Goal: Transaction & Acquisition: Purchase product/service

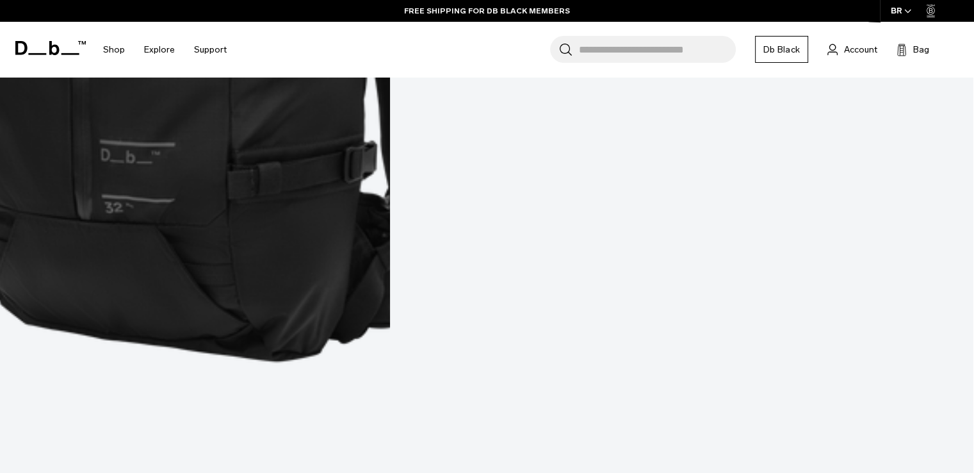
scroll to position [3501, 0]
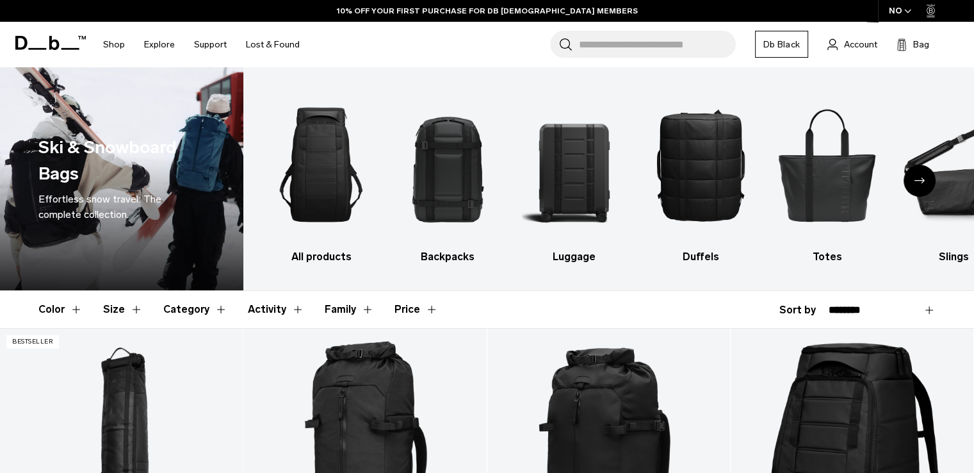
click at [213, 311] on button "Category" at bounding box center [195, 309] width 64 height 37
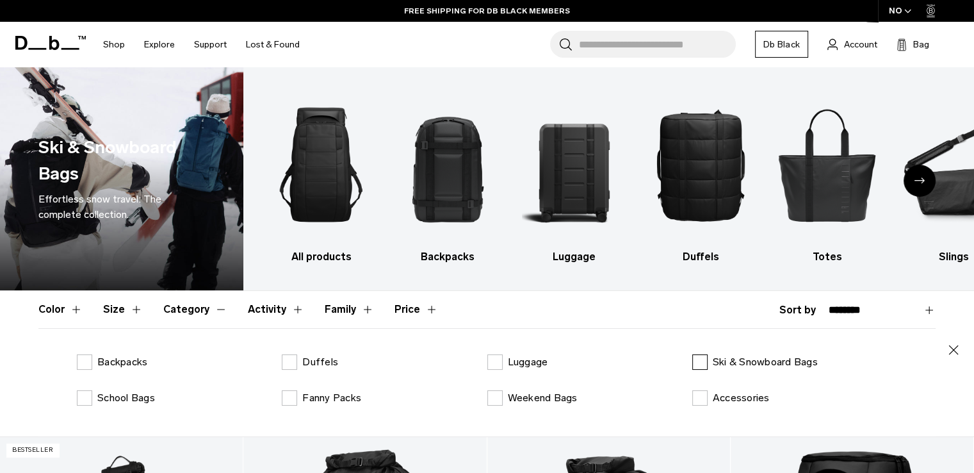
click at [711, 363] on label "Ski & Snowboard Bags" at bounding box center [755, 361] width 126 height 15
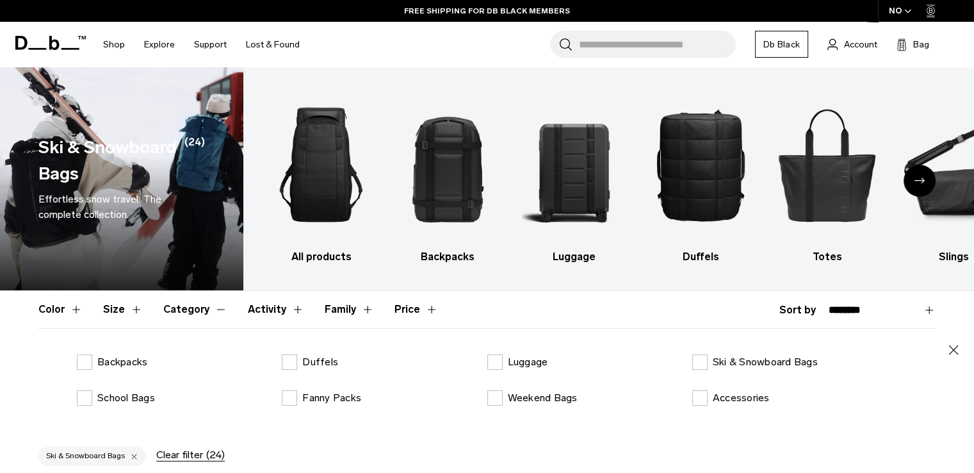
click at [952, 348] on icon "button" at bounding box center [953, 349] width 15 height 15
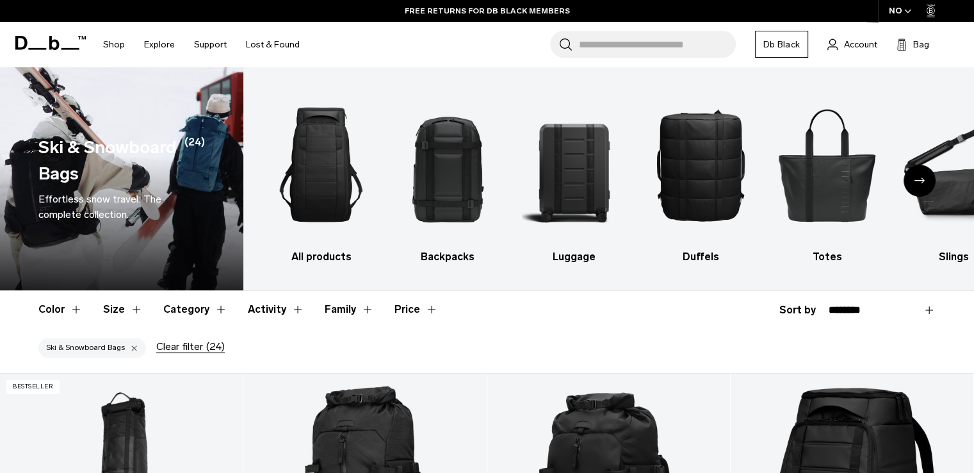
click at [835, 339] on div "Ski & Snowboard Bags Clear filter (24)" at bounding box center [487, 350] width 974 height 45
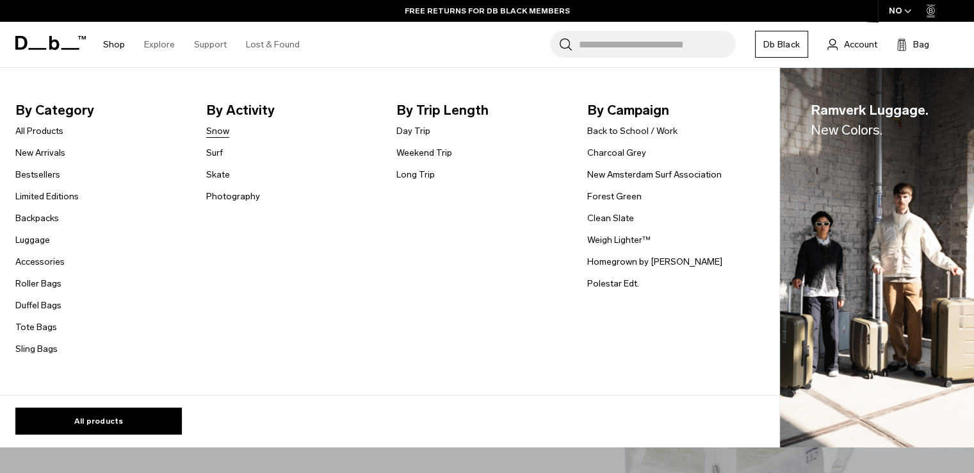
click at [216, 126] on link "Snow" at bounding box center [217, 130] width 23 height 13
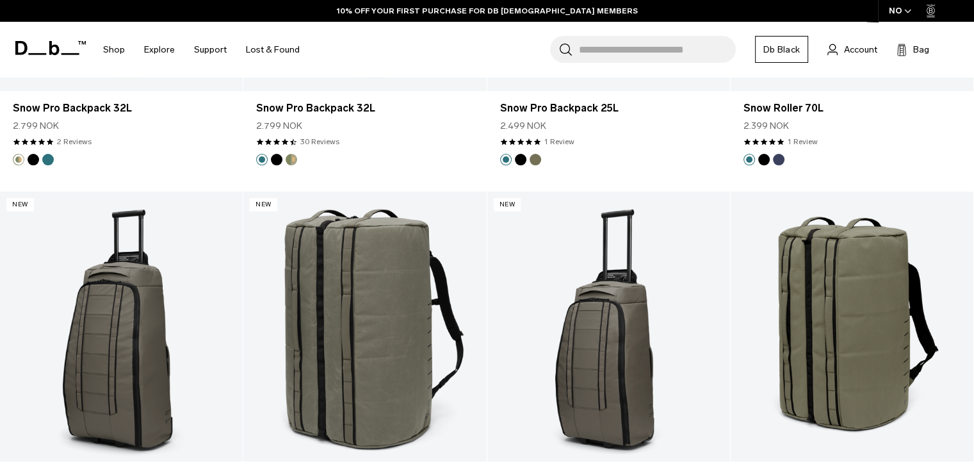
scroll to position [3672, 0]
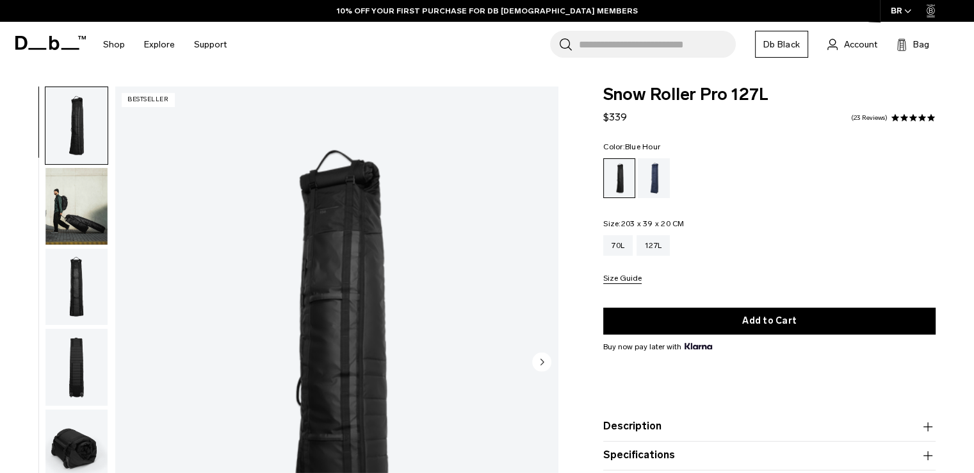
click at [658, 170] on div "Blue Hour" at bounding box center [654, 178] width 33 height 40
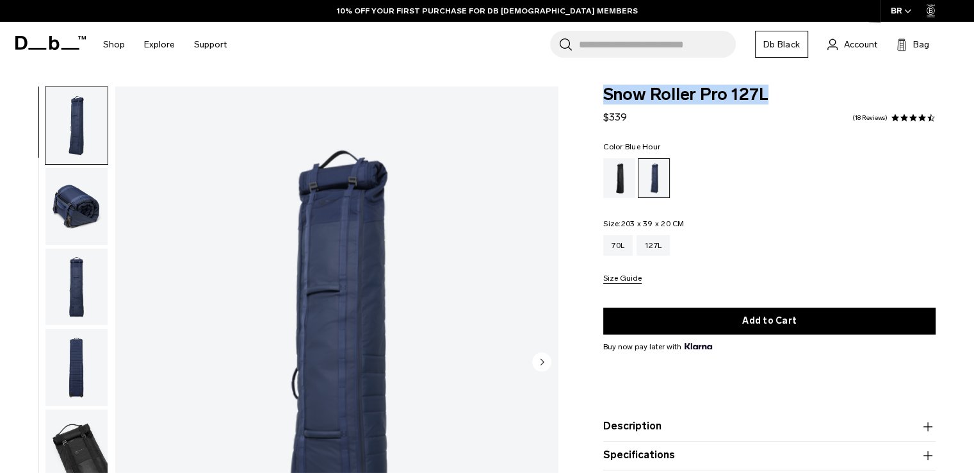
drag, startPoint x: 643, startPoint y: 94, endPoint x: 792, endPoint y: 98, distance: 149.3
click at [792, 98] on span "Snow Roller Pro 127L" at bounding box center [769, 94] width 332 height 17
copy span "Snow Roller Pro 127L"
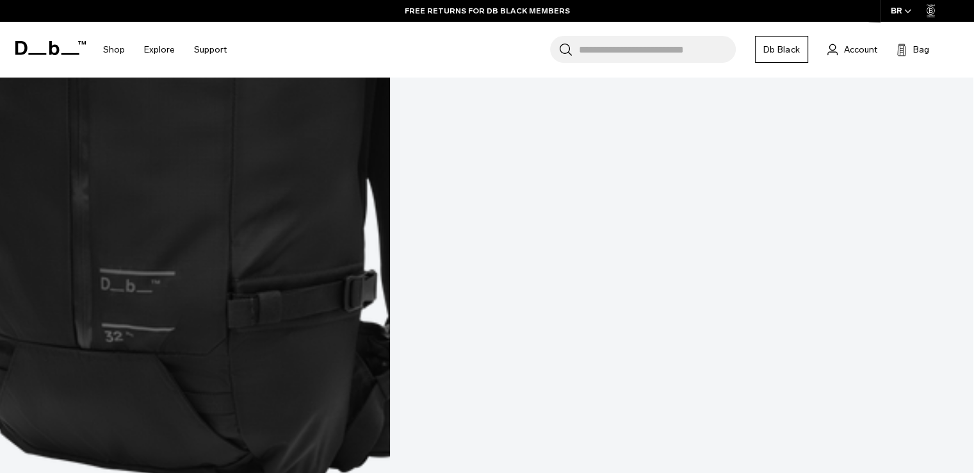
scroll to position [3672, 0]
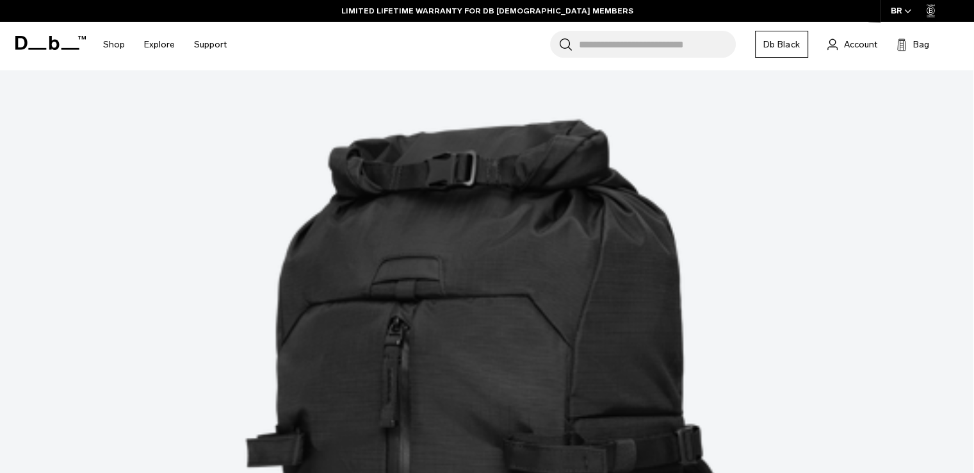
scroll to position [1304, 0]
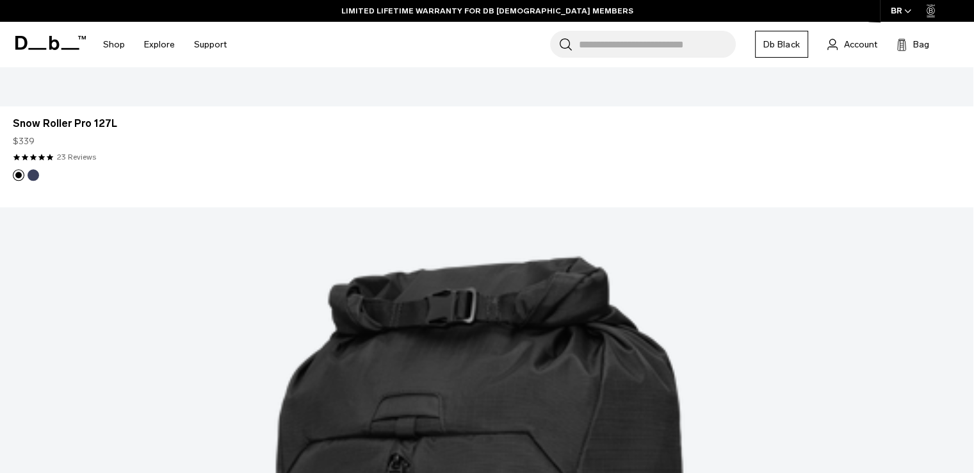
click at [781, 53] on link "Db Black" at bounding box center [781, 44] width 53 height 27
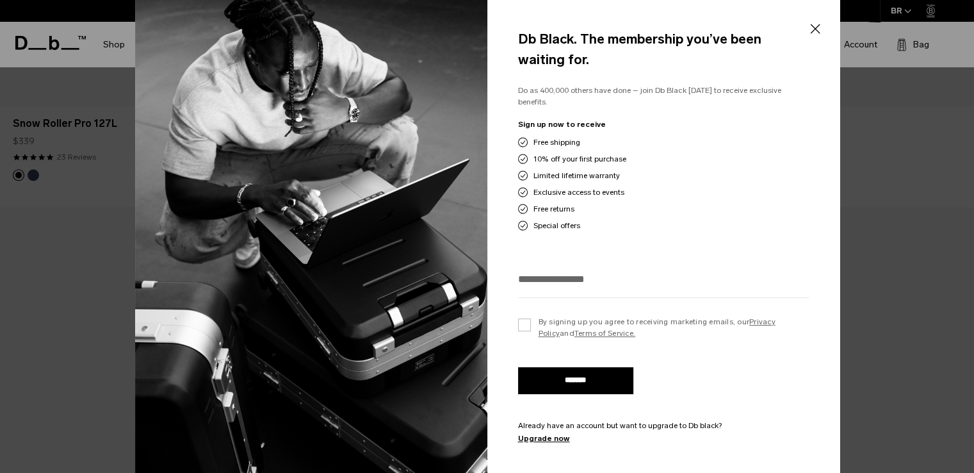
click at [821, 20] on button "Close" at bounding box center [815, 28] width 16 height 27
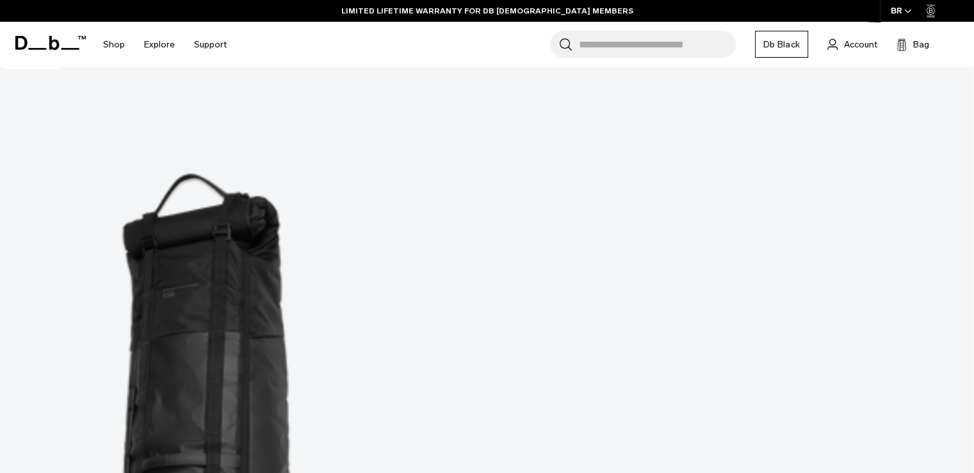
scroll to position [0, 0]
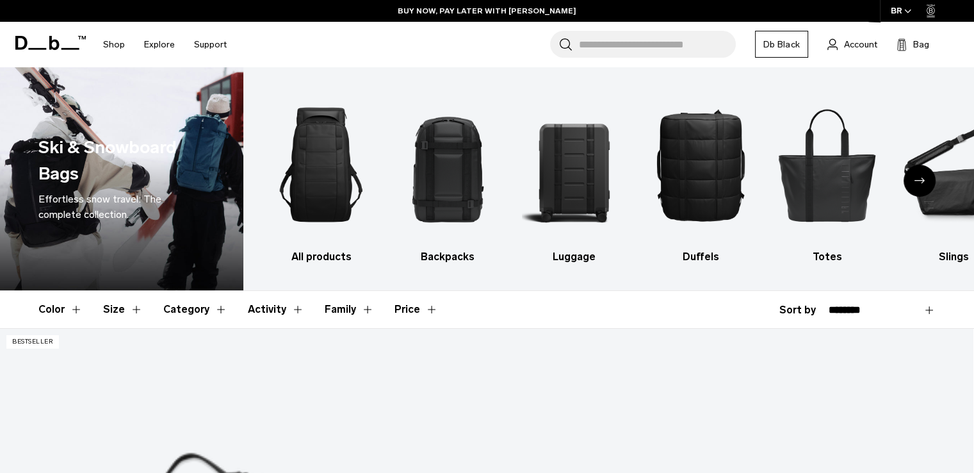
click at [63, 312] on button "Color" at bounding box center [60, 309] width 44 height 37
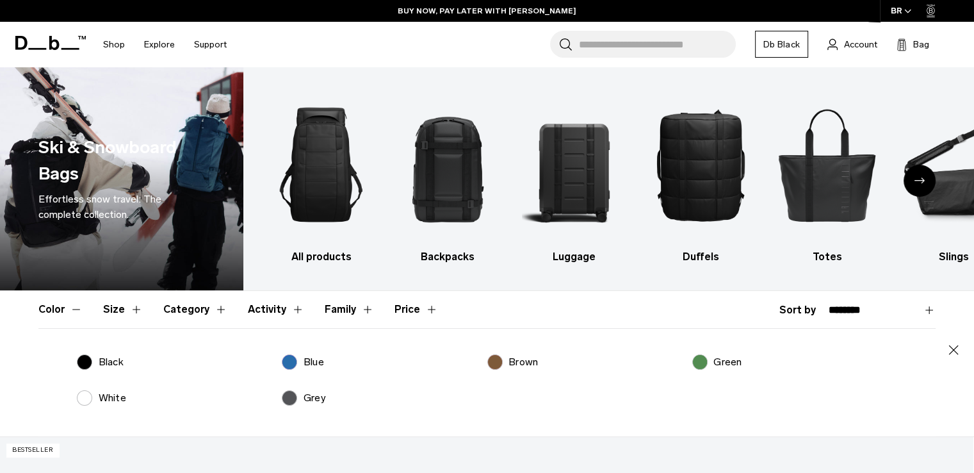
click at [63, 312] on button "Color" at bounding box center [60, 309] width 44 height 37
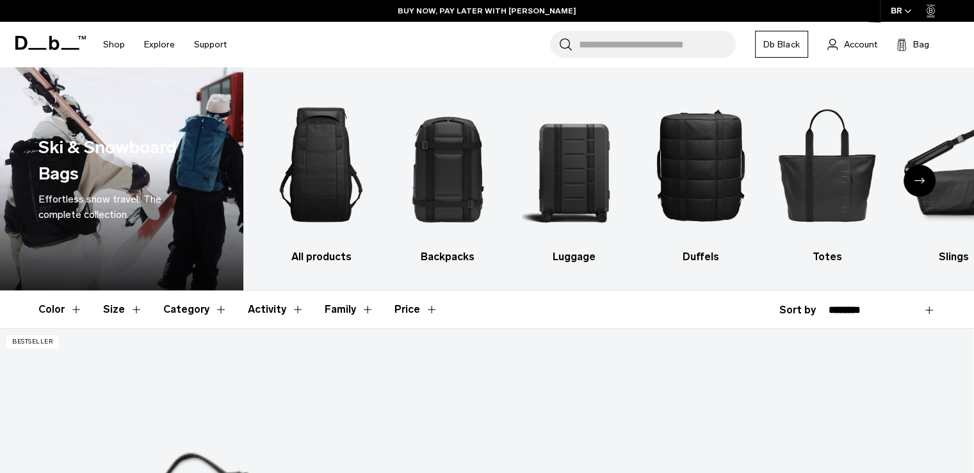
click at [261, 311] on button "Activity" at bounding box center [276, 309] width 56 height 37
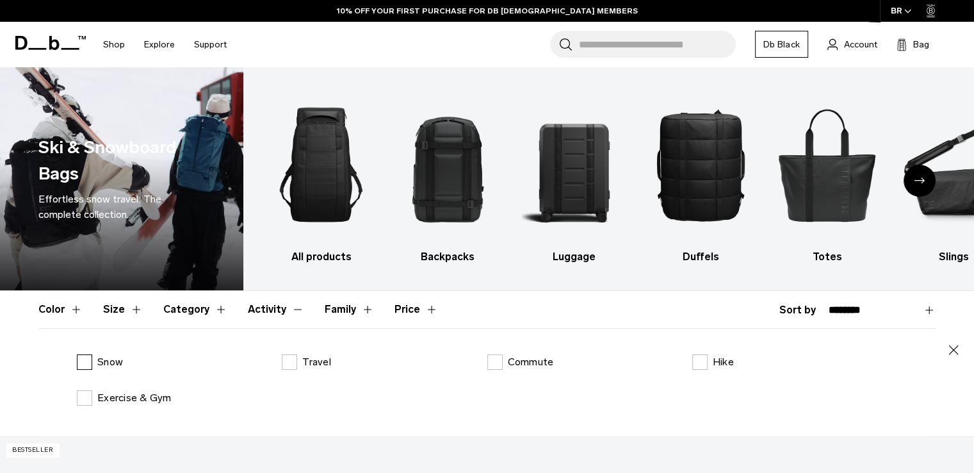
click at [90, 361] on label "Snow" at bounding box center [100, 361] width 46 height 15
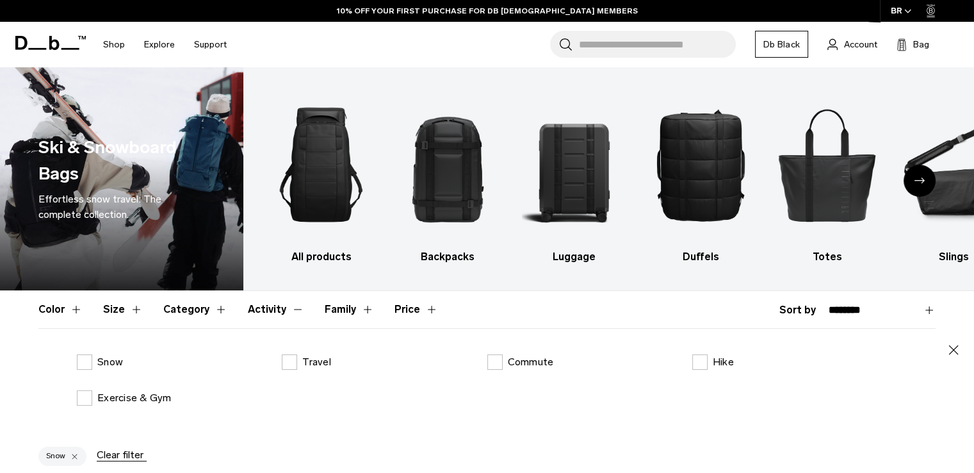
scroll to position [170, 0]
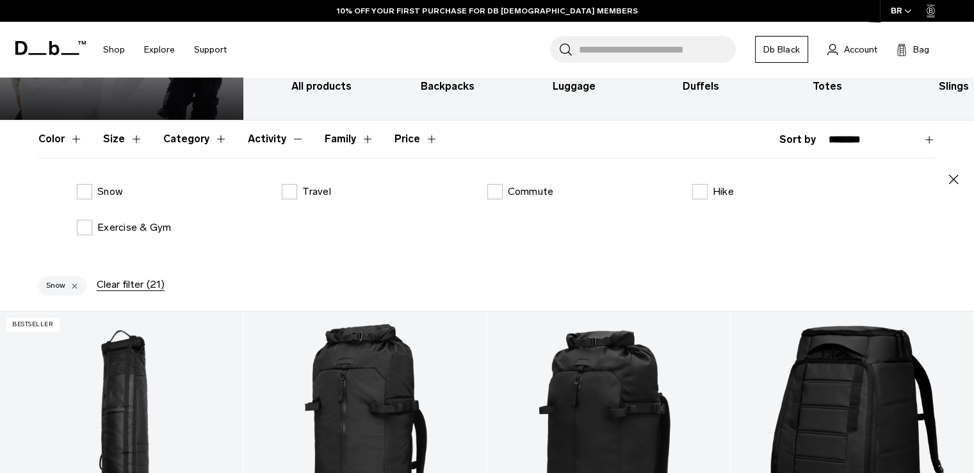
click at [960, 177] on icon "button" at bounding box center [953, 179] width 15 height 15
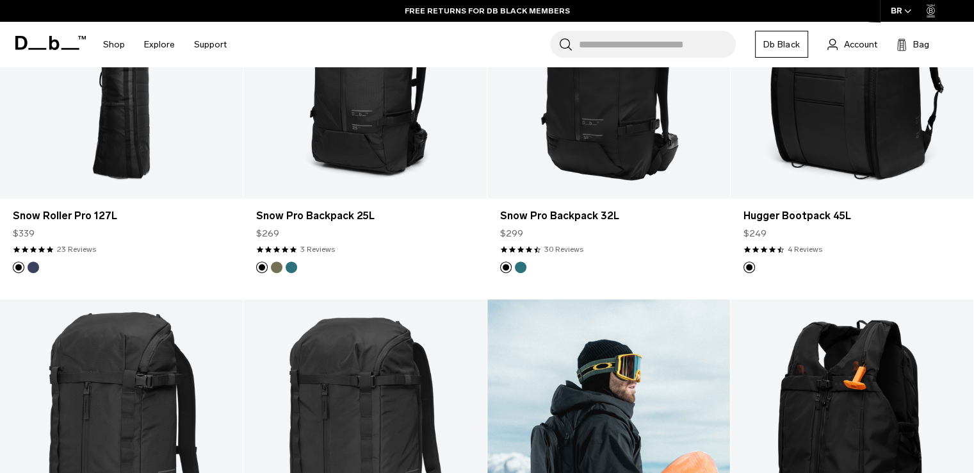
scroll to position [0, 0]
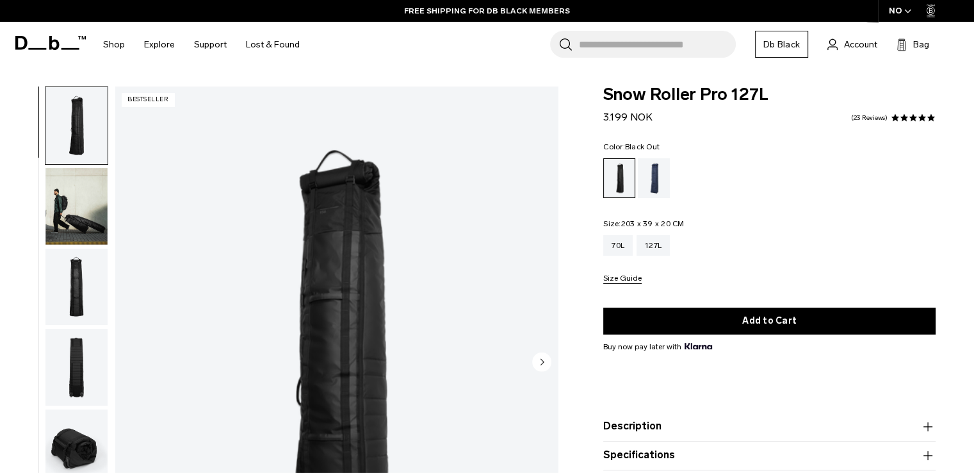
click at [59, 211] on img "button" at bounding box center [76, 206] width 62 height 77
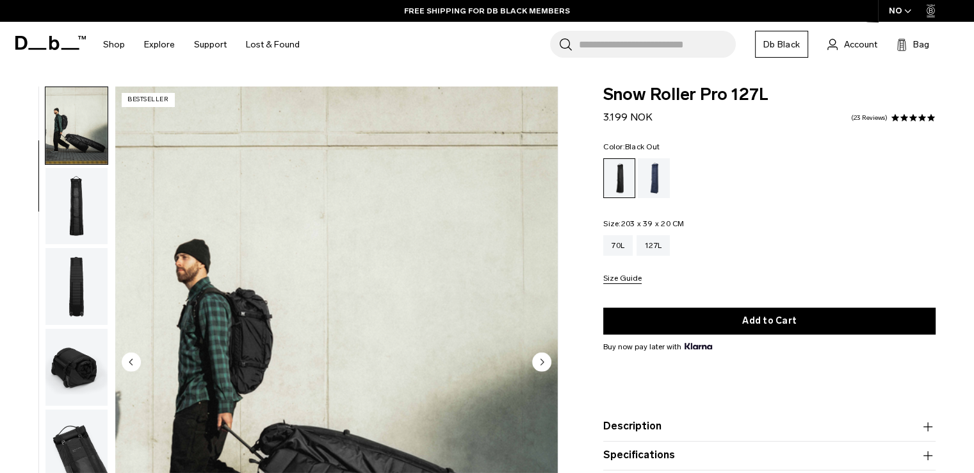
click at [90, 202] on img "button" at bounding box center [76, 206] width 62 height 77
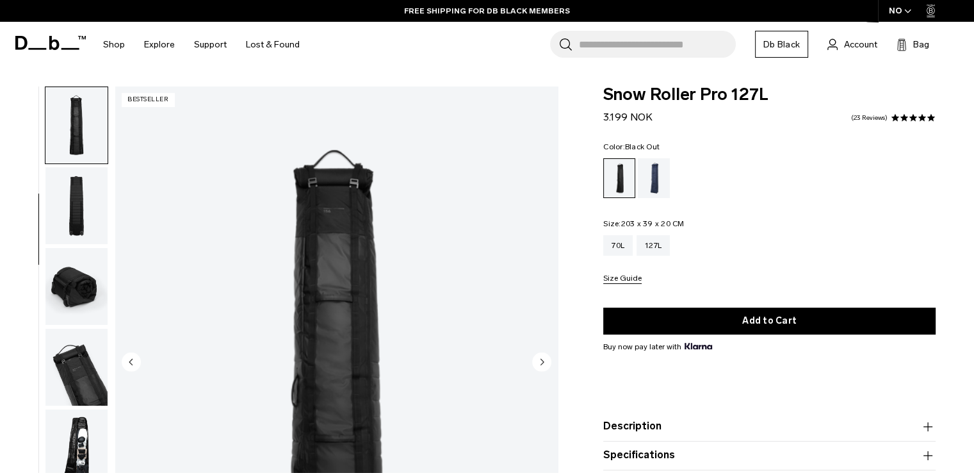
click at [90, 202] on img "button" at bounding box center [76, 205] width 62 height 77
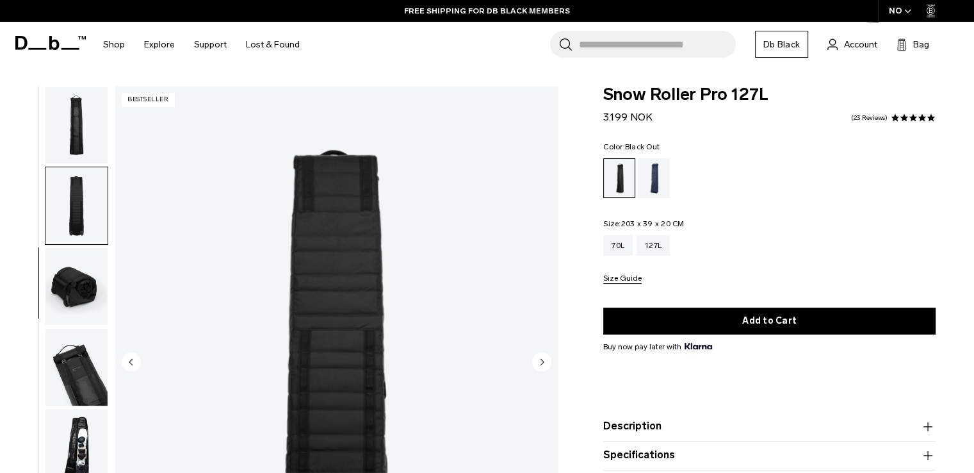
scroll to position [242, 0]
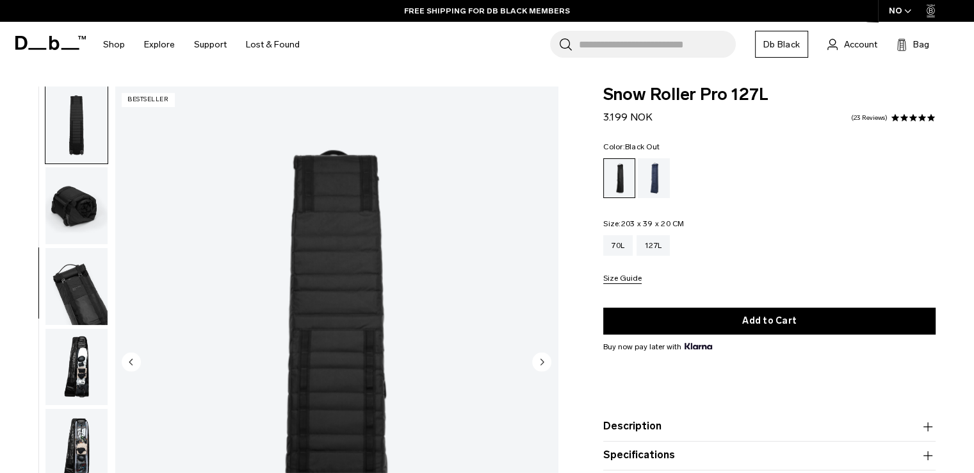
click at [111, 245] on div "04 / 10 Bestseller" at bounding box center [282, 365] width 565 height 559
click at [91, 263] on img "button" at bounding box center [76, 286] width 62 height 77
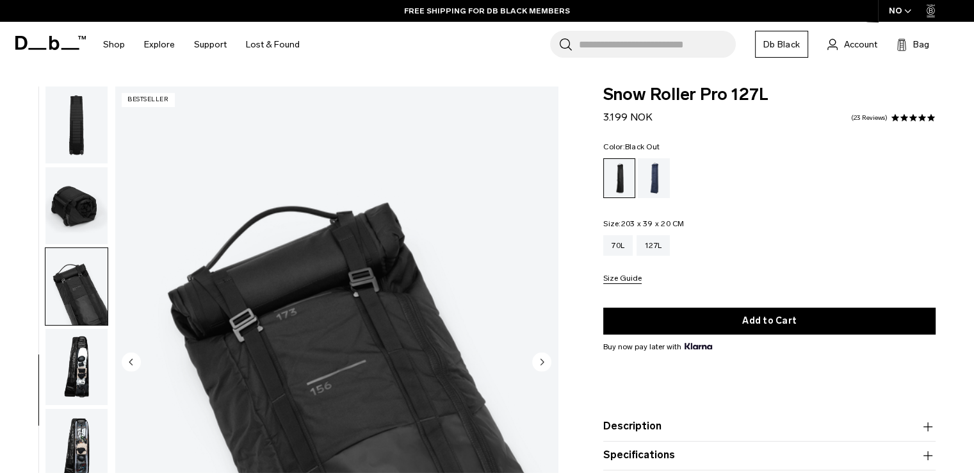
scroll to position [251, 0]
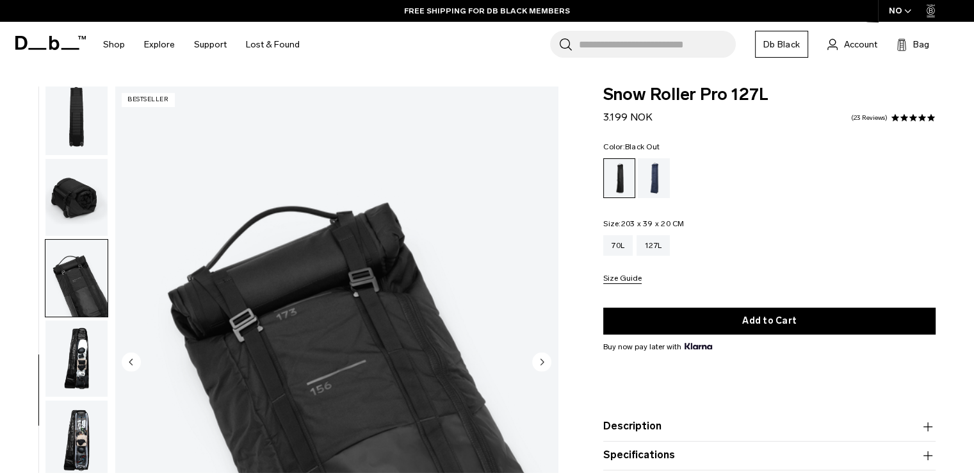
click at [97, 194] on img "button" at bounding box center [76, 197] width 62 height 77
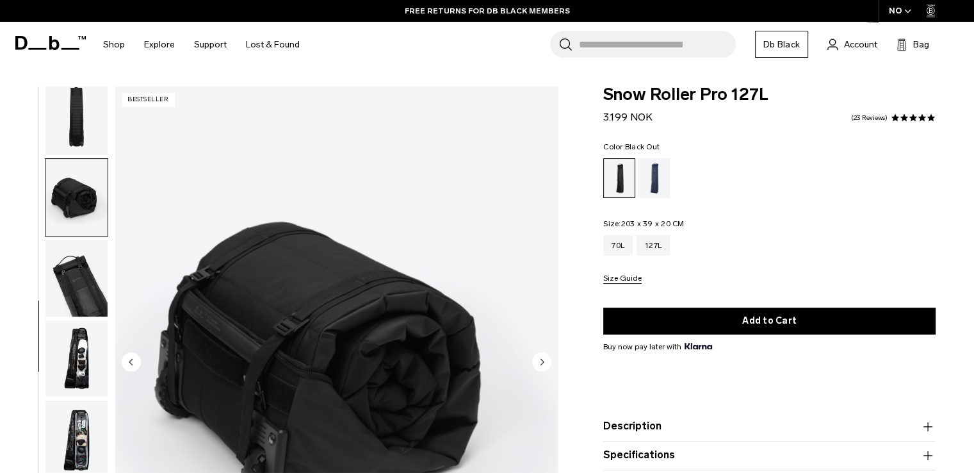
scroll to position [250, 0]
click at [94, 326] on img "button" at bounding box center [76, 358] width 62 height 77
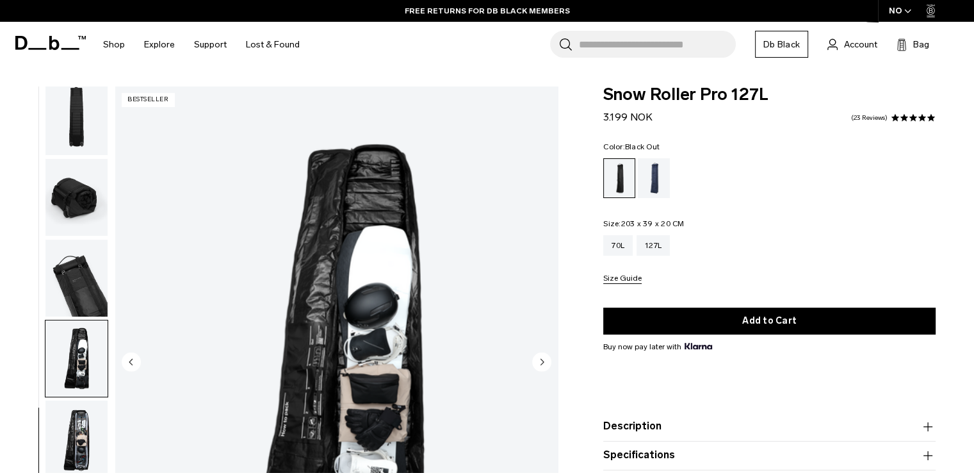
click at [91, 273] on img "button" at bounding box center [76, 278] width 62 height 77
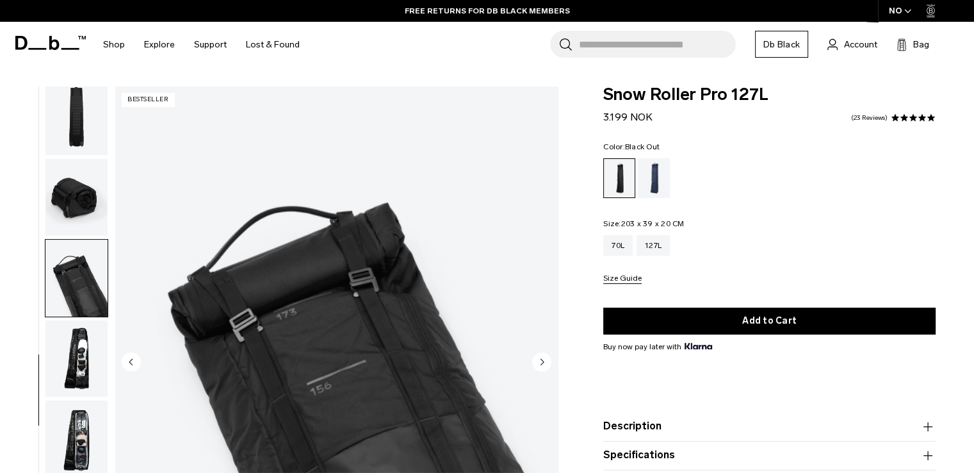
click at [76, 453] on img "button" at bounding box center [76, 438] width 62 height 77
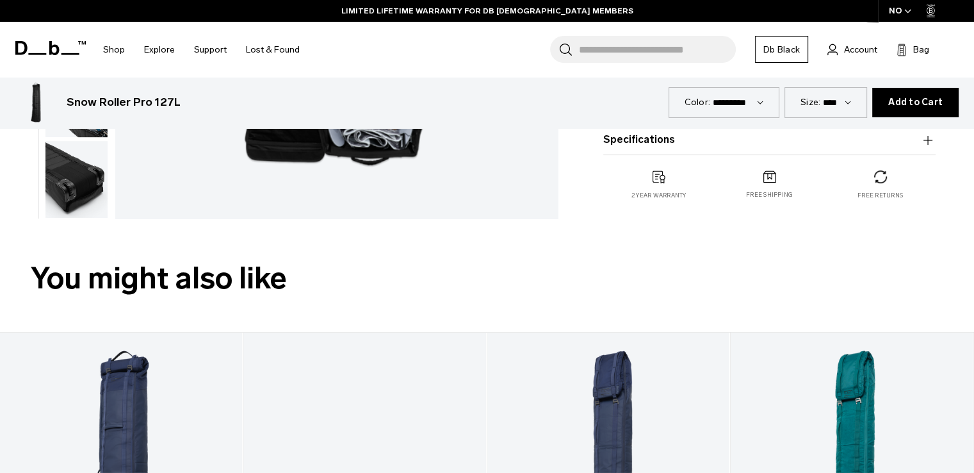
scroll to position [170, 0]
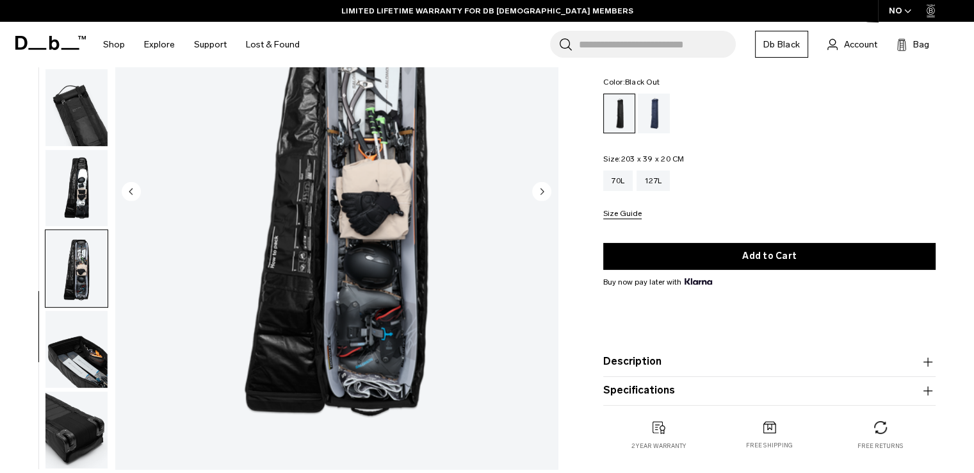
click at [61, 343] on img "button" at bounding box center [76, 349] width 62 height 77
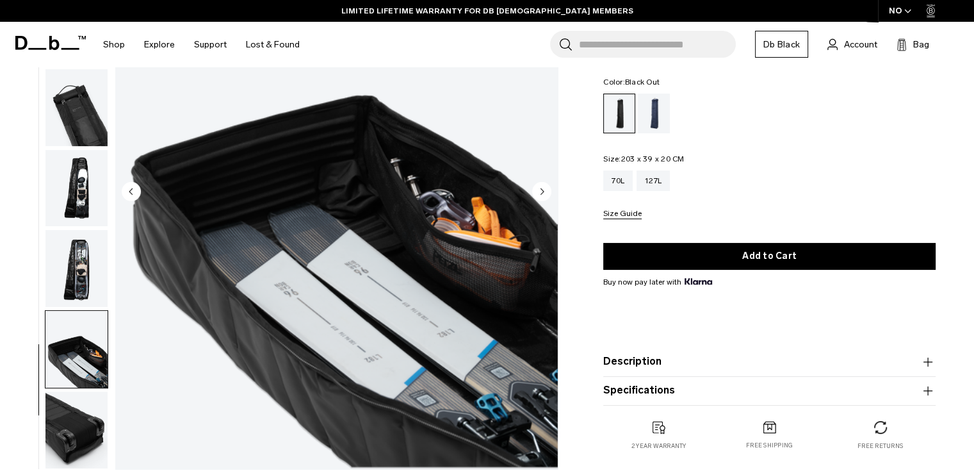
click at [65, 408] on img "button" at bounding box center [76, 429] width 62 height 77
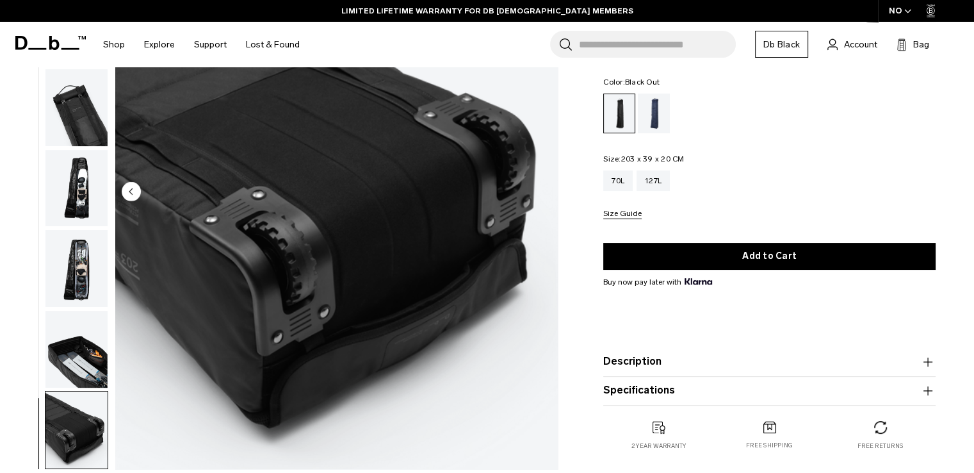
click at [84, 336] on img "button" at bounding box center [76, 349] width 62 height 77
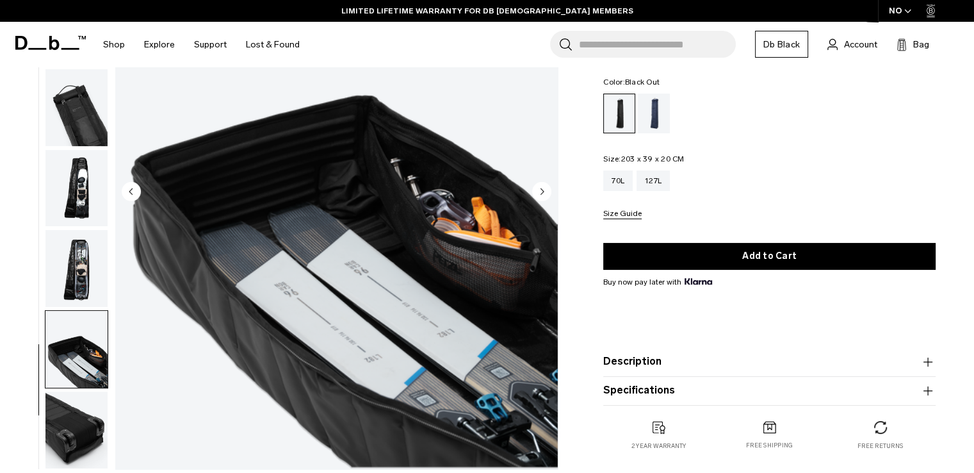
click at [85, 280] on img "button" at bounding box center [76, 268] width 62 height 77
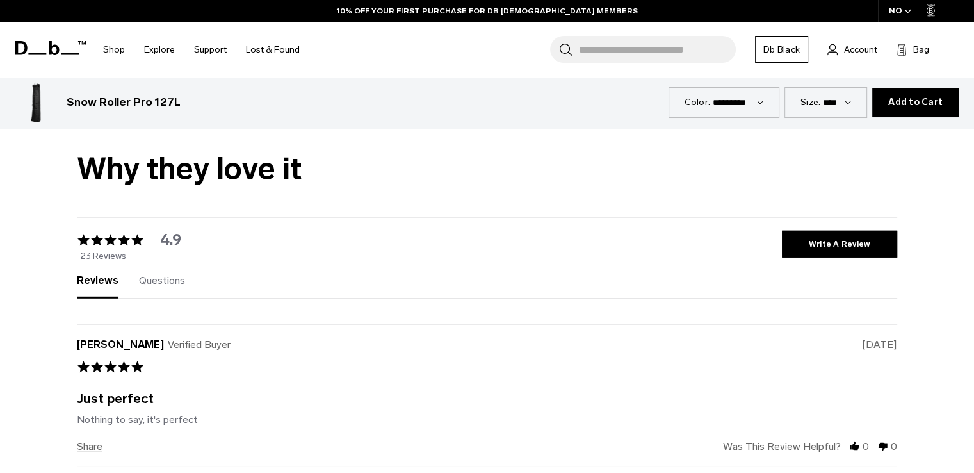
scroll to position [3757, 0]
